Goal: Task Accomplishment & Management: Manage account settings

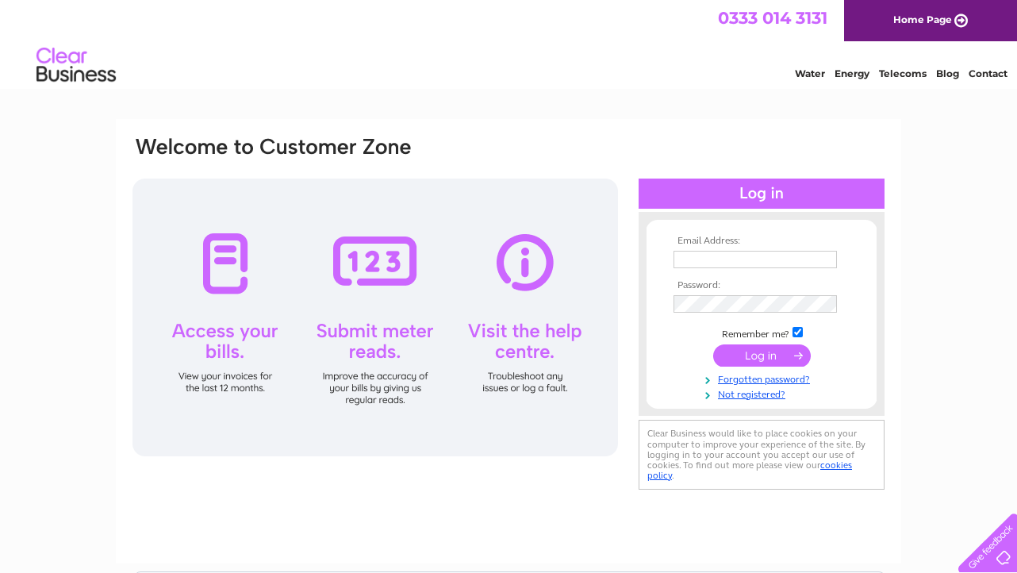
click at [718, 258] on input "text" at bounding box center [755, 259] width 163 height 17
type input "accounts@studioevanslane.com"
click at [713, 346] on input "submit" at bounding box center [762, 357] width 98 height 22
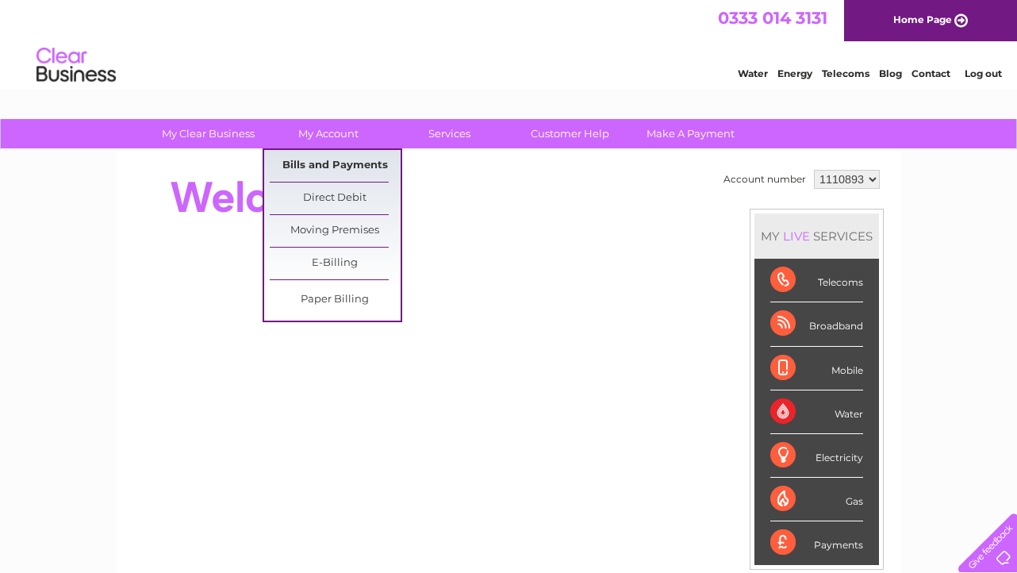
click at [325, 167] on link "Bills and Payments" at bounding box center [335, 166] width 131 height 32
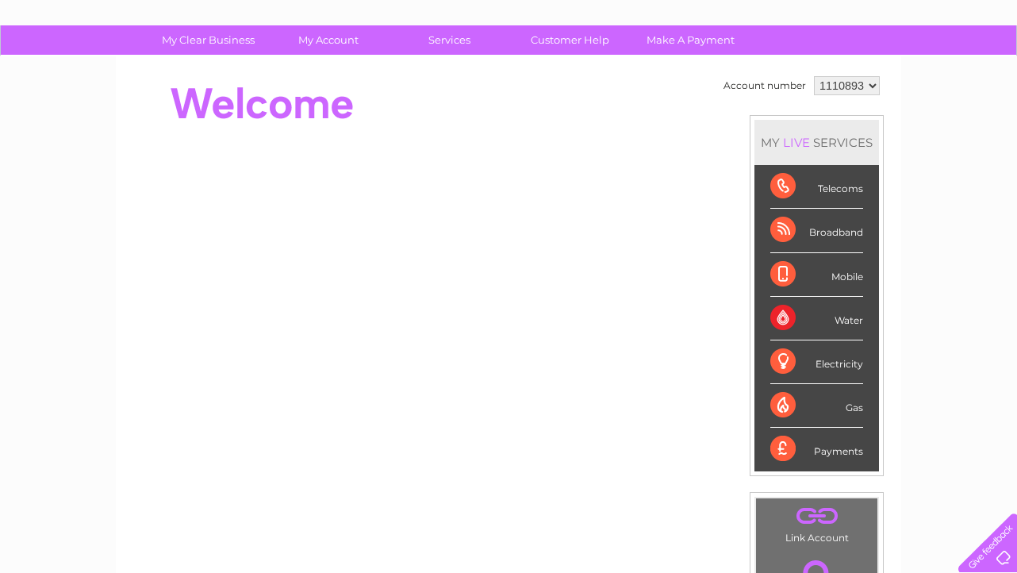
scroll to position [105, 0]
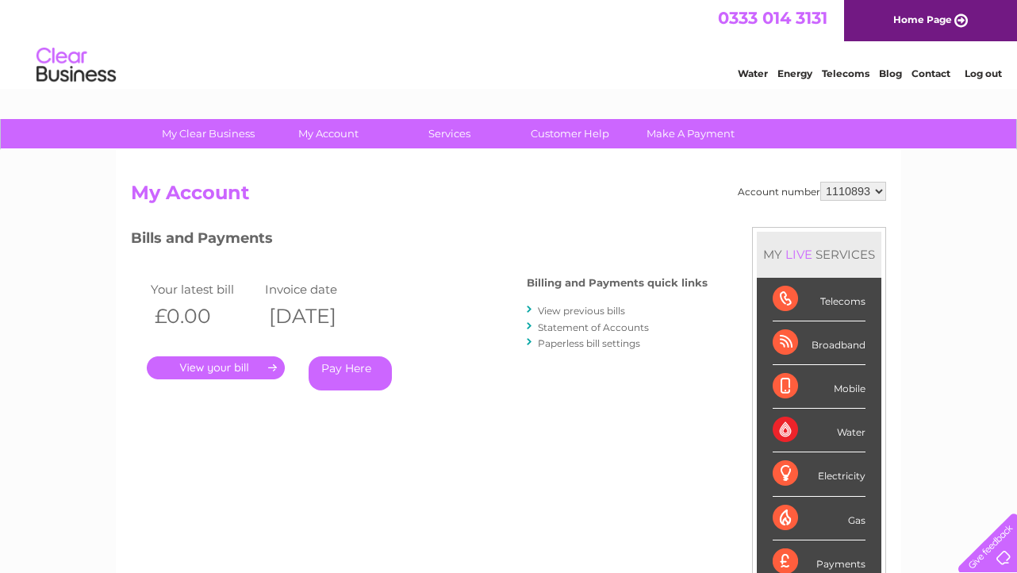
click at [228, 369] on link "." at bounding box center [216, 367] width 138 height 23
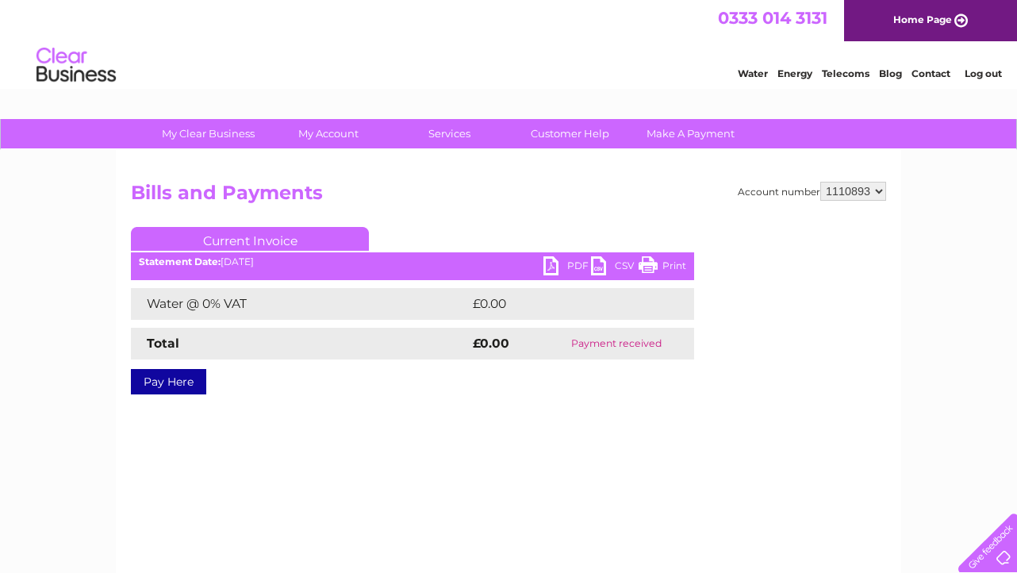
click at [556, 263] on link "PDF" at bounding box center [568, 267] width 48 height 23
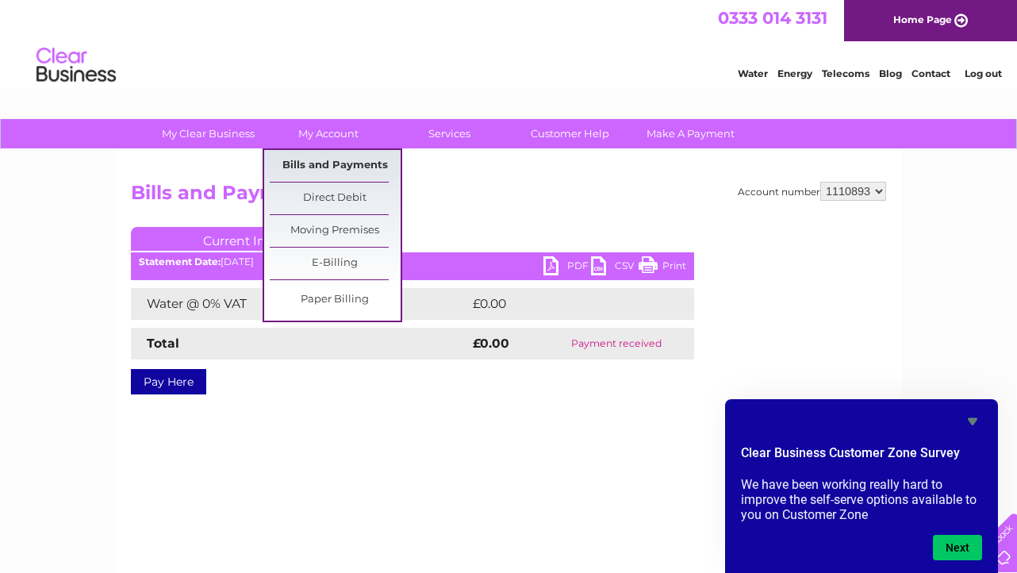
click at [335, 159] on link "Bills and Payments" at bounding box center [335, 166] width 131 height 32
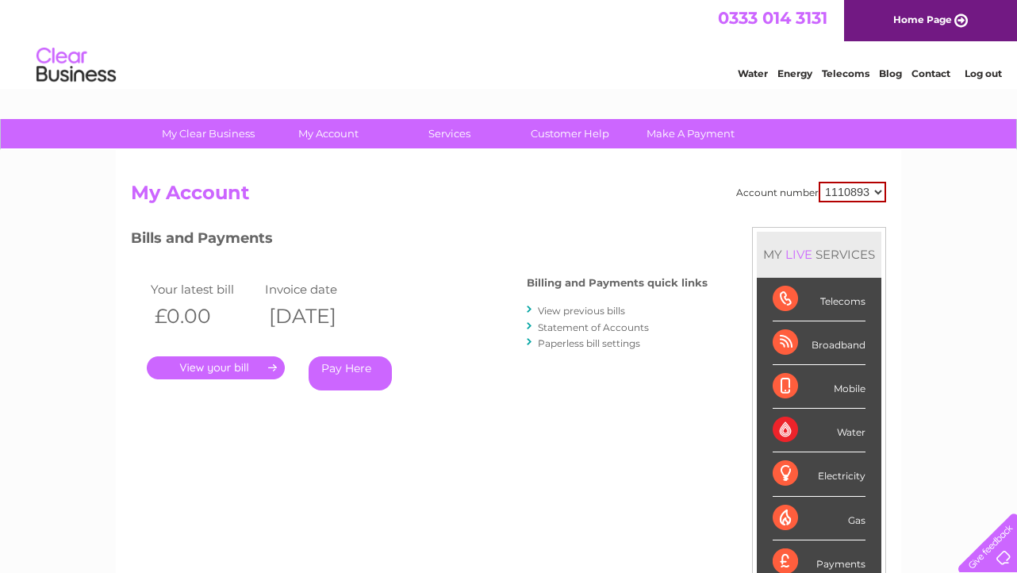
click at [541, 312] on link "View previous bills" at bounding box center [581, 311] width 87 height 12
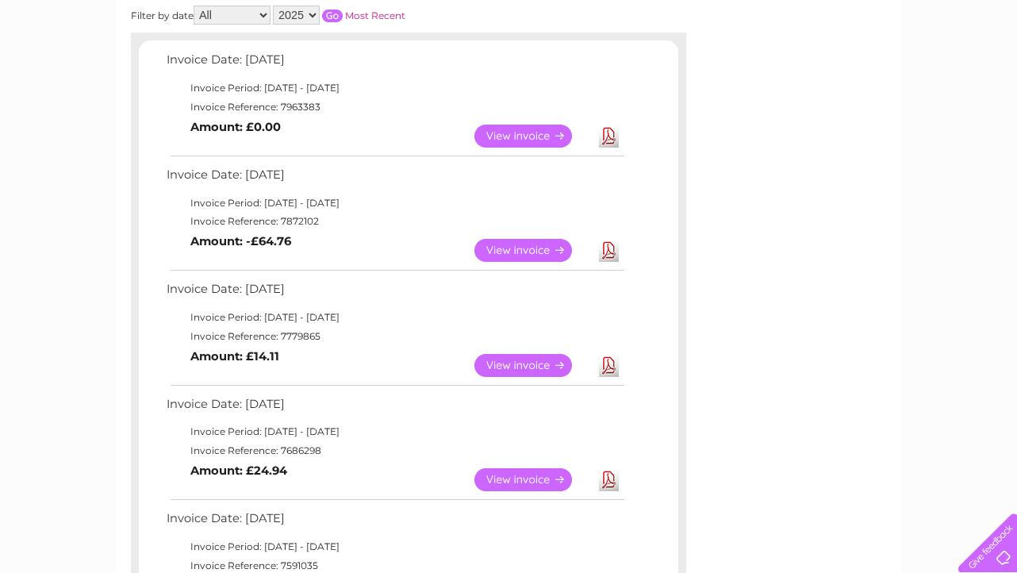
scroll to position [253, 0]
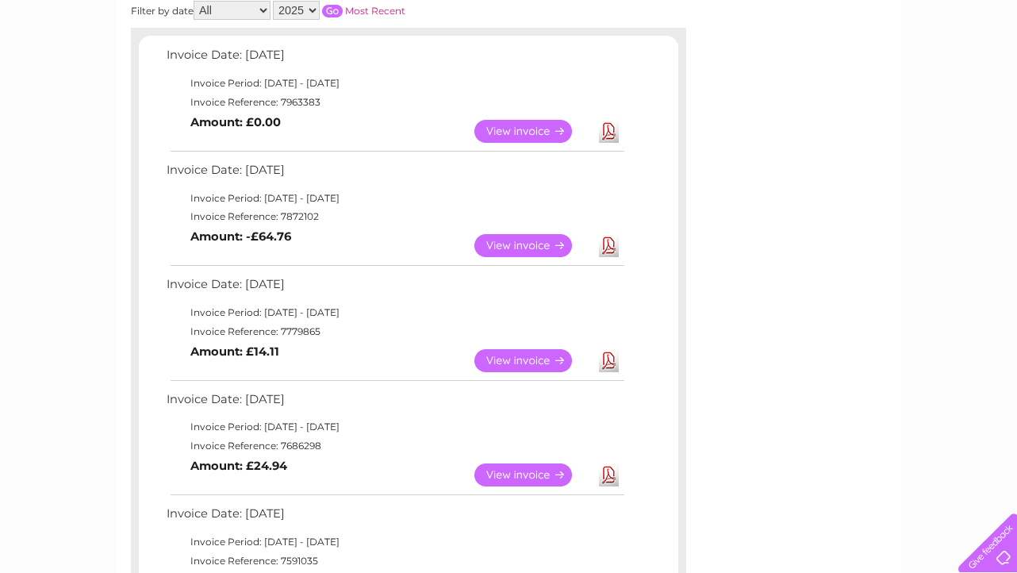
click at [545, 245] on link "View" at bounding box center [533, 245] width 117 height 23
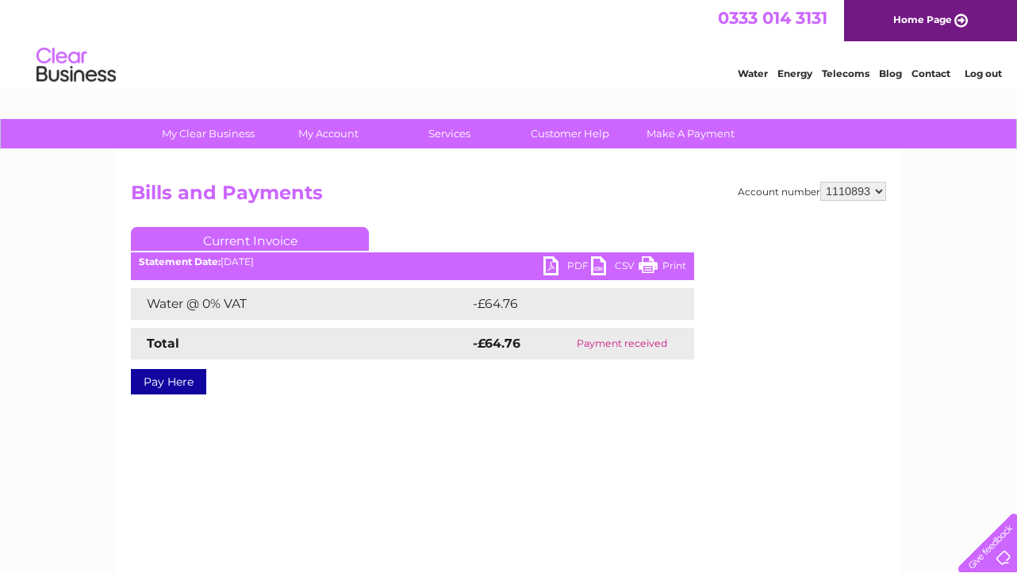
click at [571, 266] on link "PDF" at bounding box center [568, 267] width 48 height 23
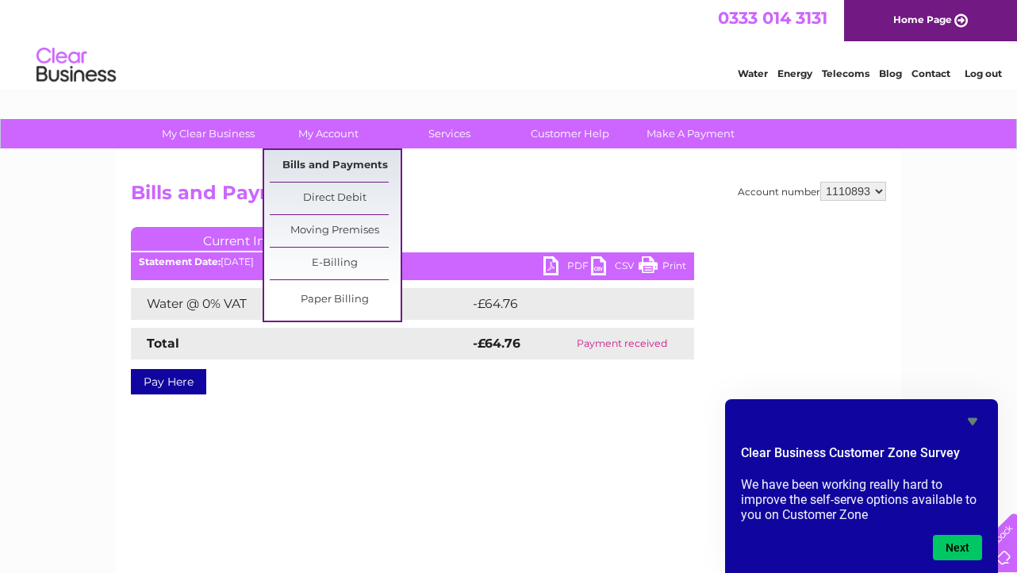
click at [325, 163] on link "Bills and Payments" at bounding box center [335, 166] width 131 height 32
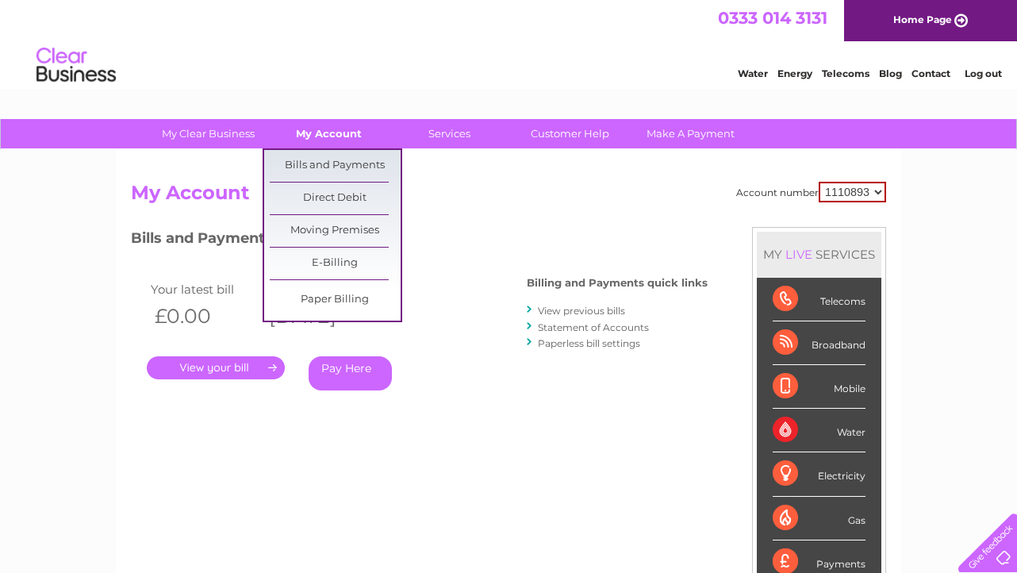
click at [347, 140] on link "My Account" at bounding box center [328, 133] width 131 height 29
click at [341, 164] on link "Bills and Payments" at bounding box center [335, 166] width 131 height 32
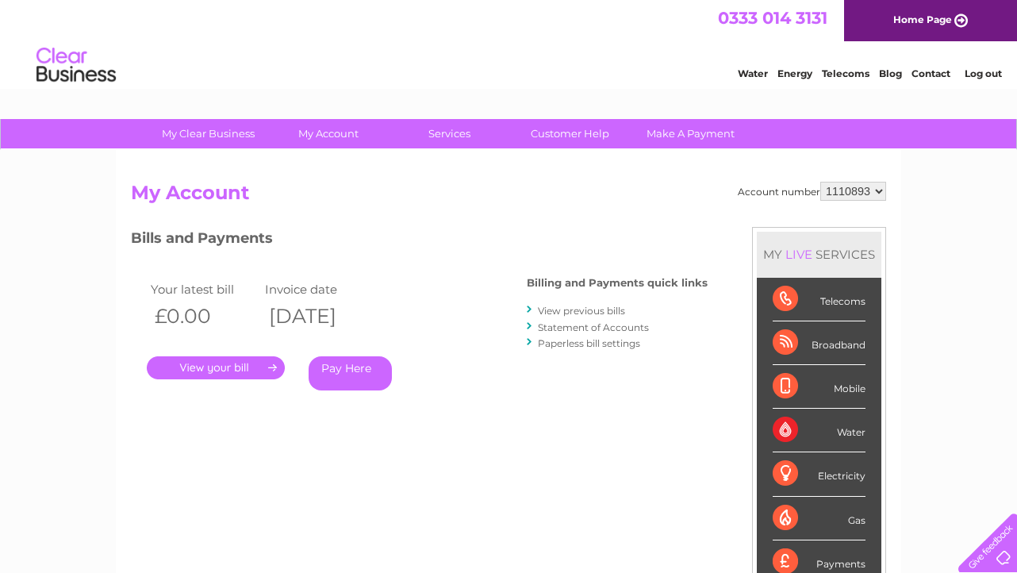
click at [553, 311] on link "View previous bills" at bounding box center [581, 311] width 87 height 12
